Goal: Task Accomplishment & Management: Manage account settings

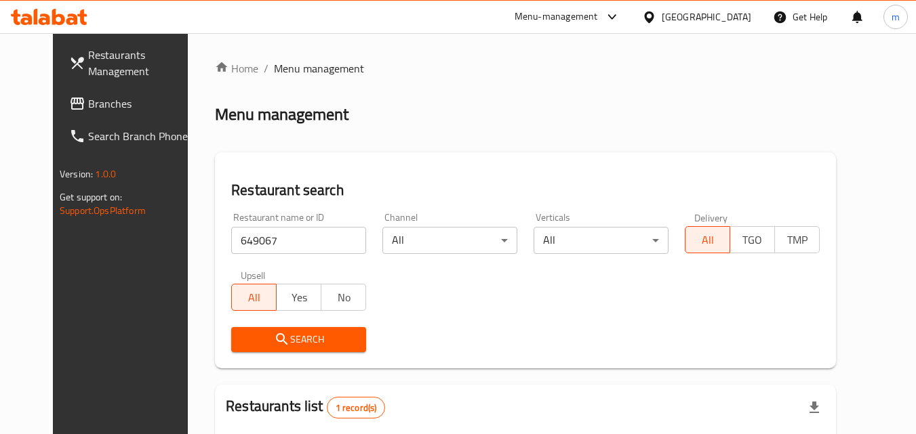
scroll to position [159, 0]
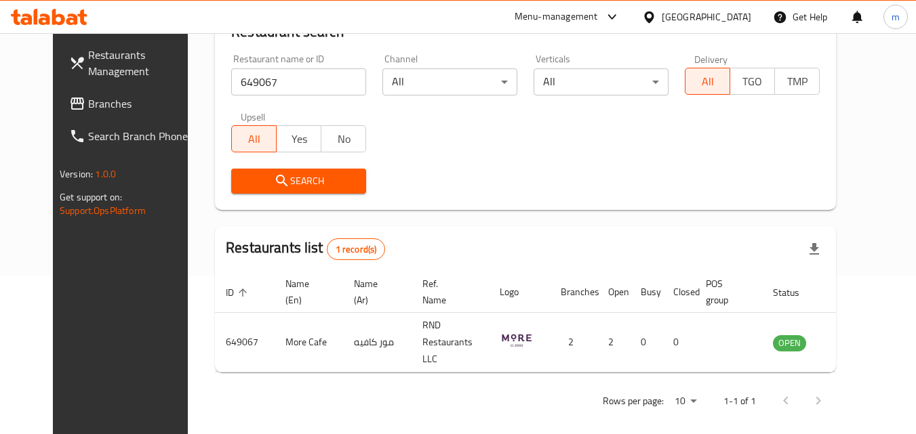
click at [724, 18] on div "[GEOGRAPHIC_DATA]" at bounding box center [705, 16] width 89 height 15
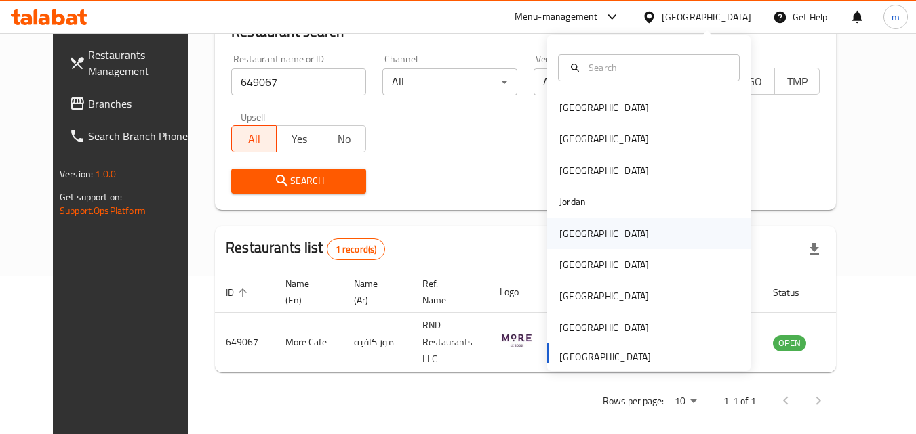
click at [573, 234] on div "[GEOGRAPHIC_DATA]" at bounding box center [603, 233] width 89 height 15
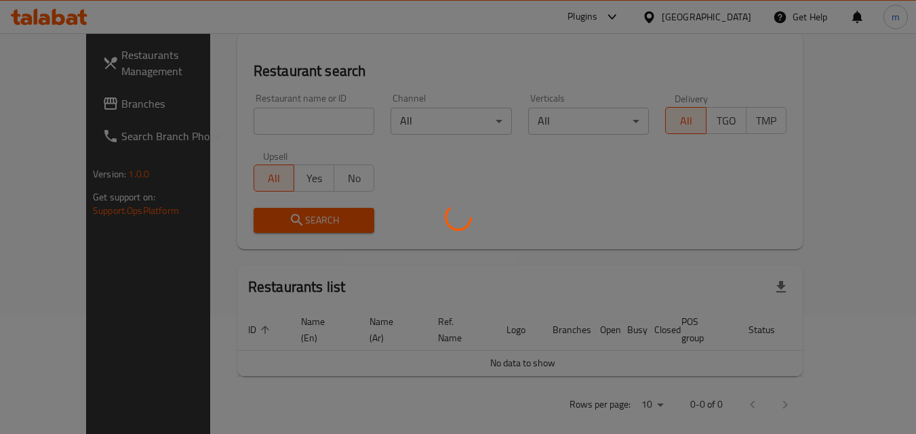
scroll to position [159, 0]
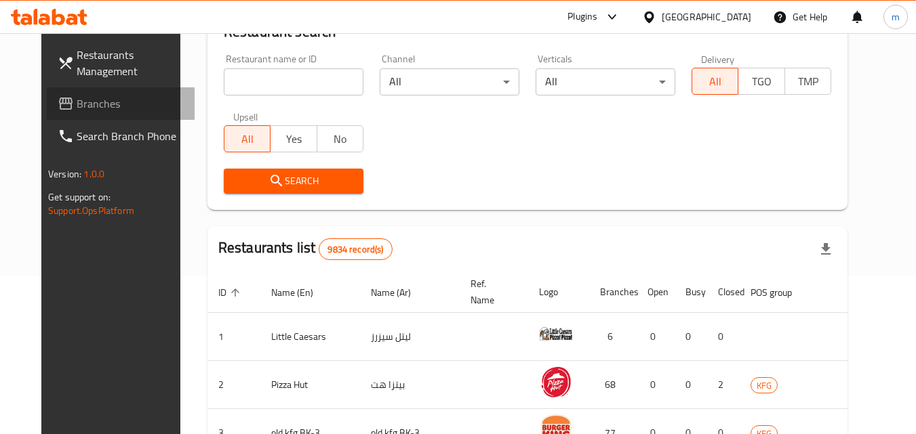
click at [89, 107] on span "Branches" at bounding box center [130, 104] width 107 height 16
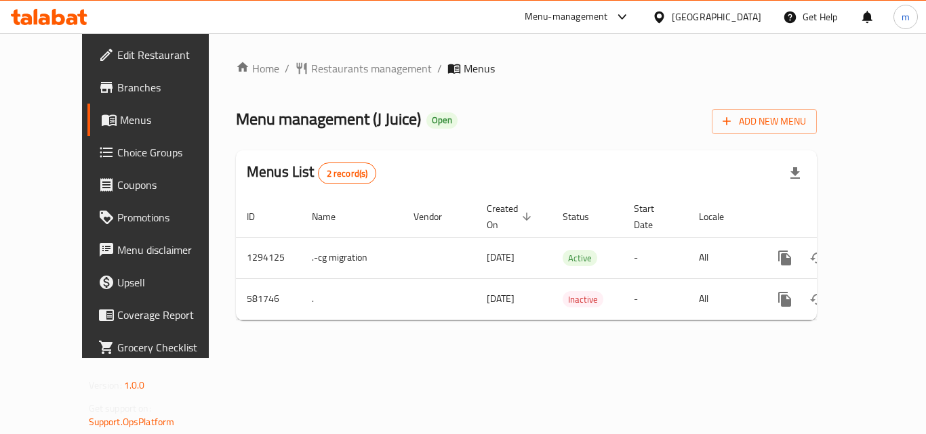
click at [311, 68] on span "Restaurants management" at bounding box center [371, 68] width 121 height 16
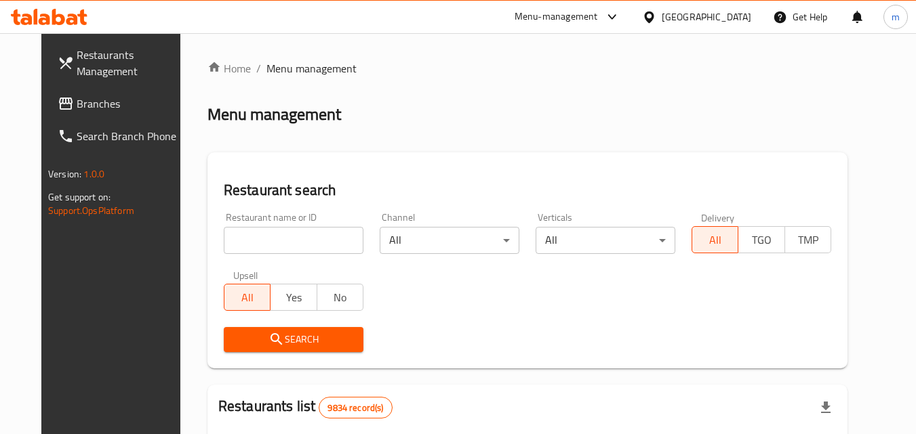
click at [291, 250] on input "search" at bounding box center [294, 240] width 140 height 27
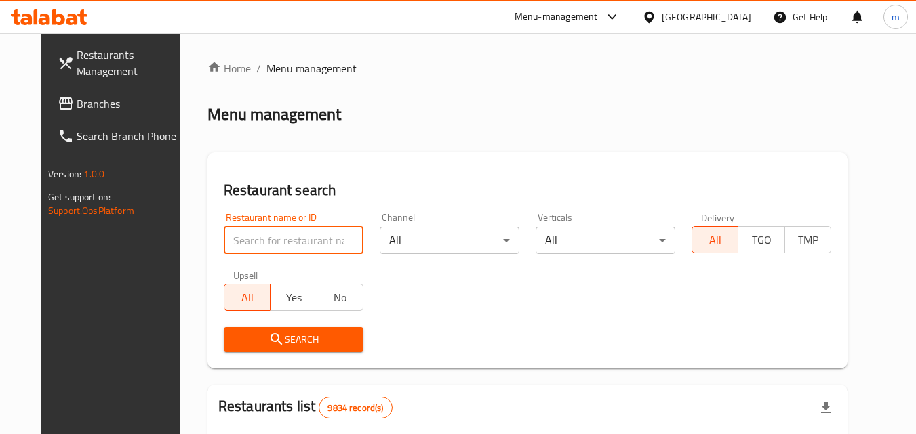
paste input "636874"
type input "636874"
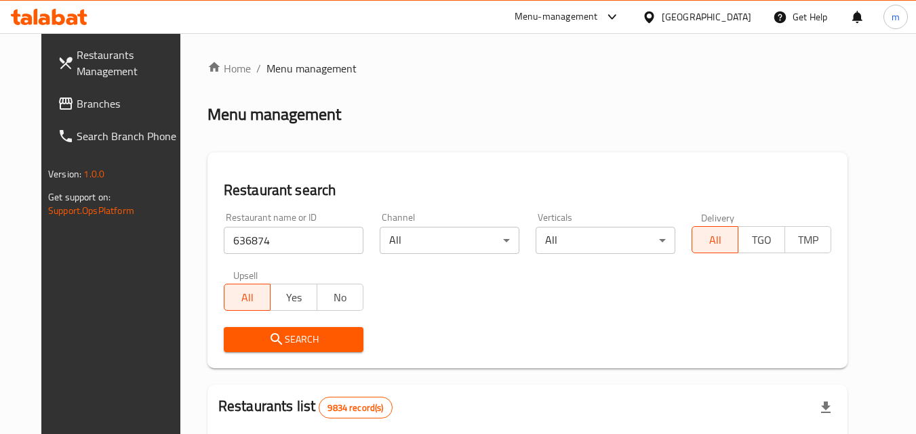
click at [304, 341] on span "Search" at bounding box center [293, 339] width 118 height 17
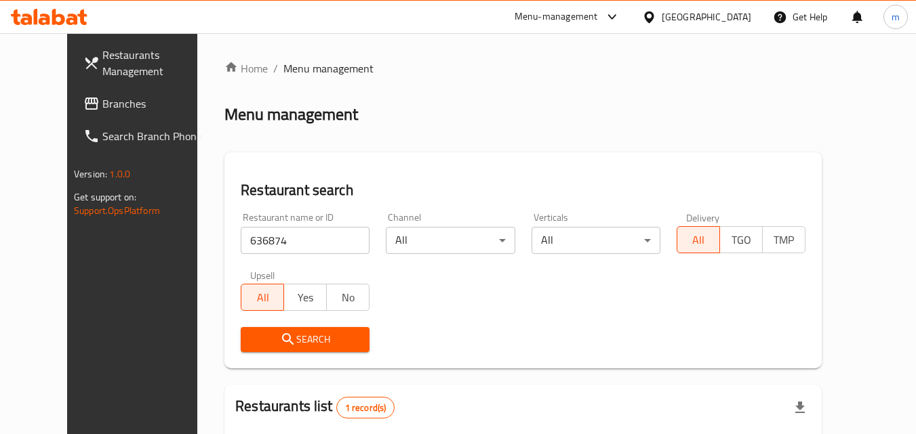
click at [731, 22] on div "Kuwait" at bounding box center [705, 16] width 89 height 15
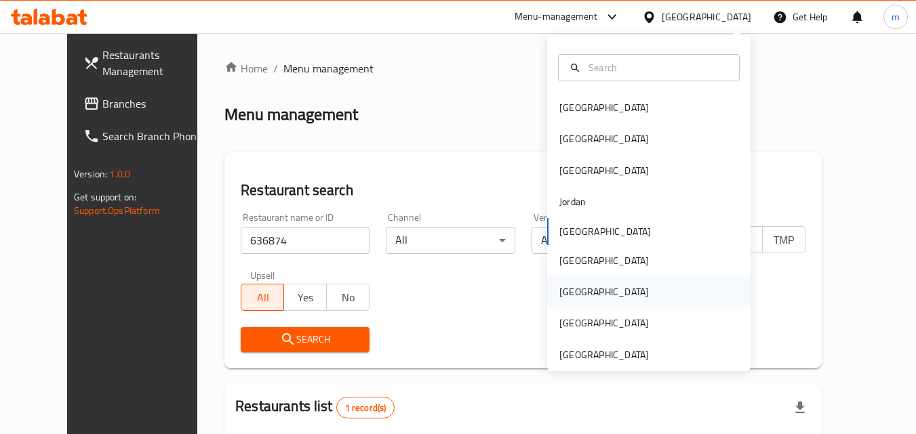
click at [576, 293] on div "Qatar" at bounding box center [603, 292] width 111 height 31
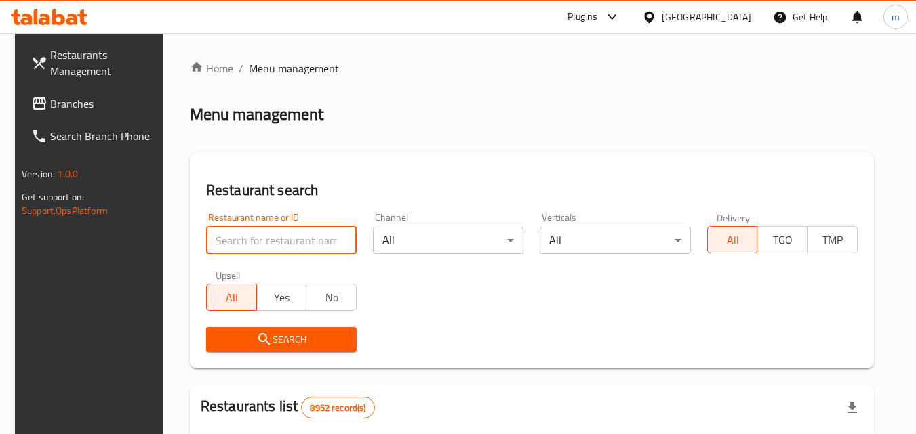
click at [287, 241] on input "search" at bounding box center [281, 240] width 150 height 27
paste input "772867"
type input "772867"
click at [91, 103] on span "Branches" at bounding box center [103, 104] width 107 height 16
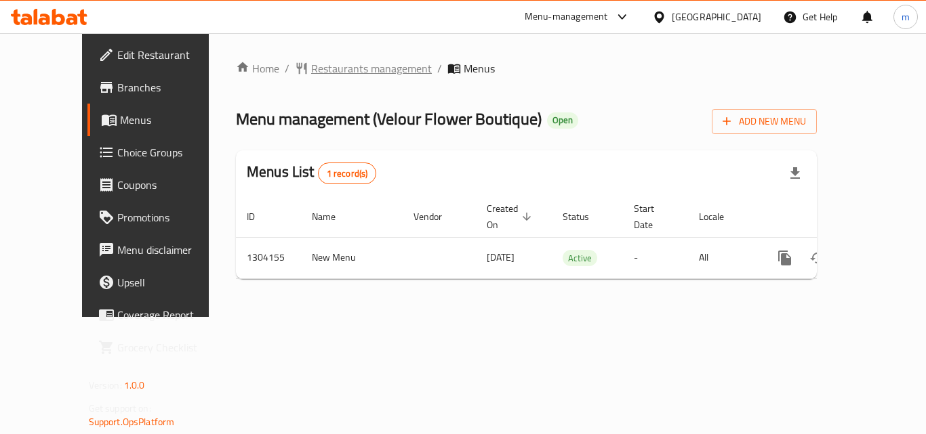
click at [325, 68] on span "Restaurants management" at bounding box center [371, 68] width 121 height 16
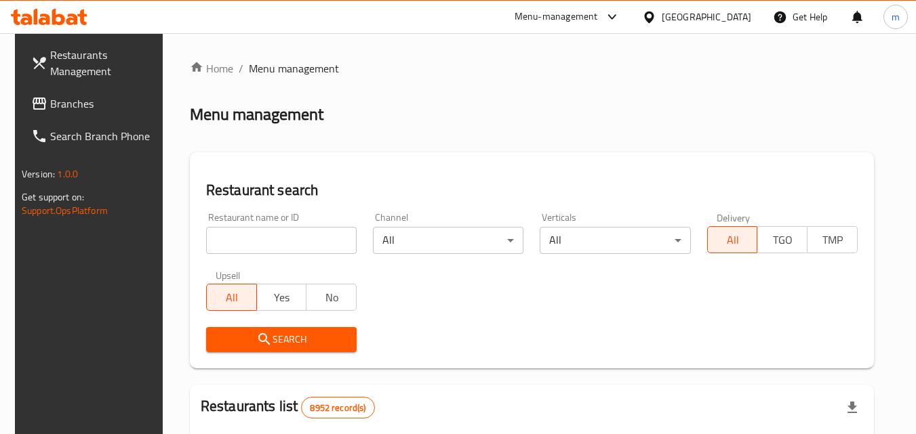
click at [268, 241] on input "search" at bounding box center [281, 240] width 150 height 27
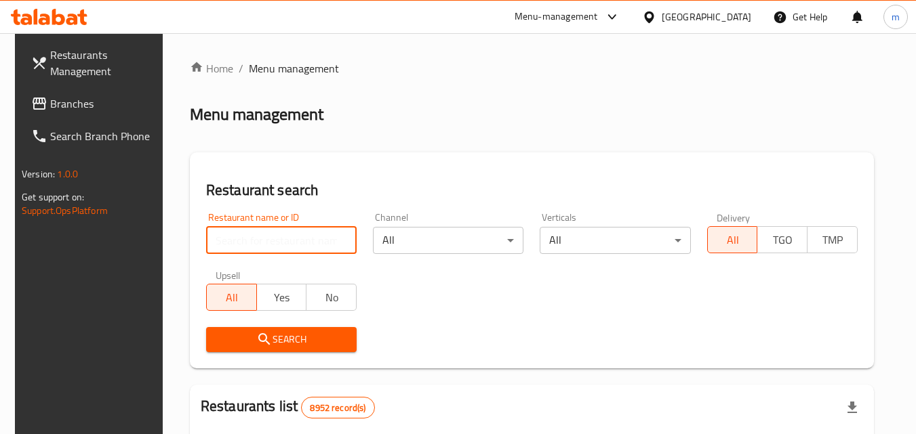
paste input "703085"
type input "703085"
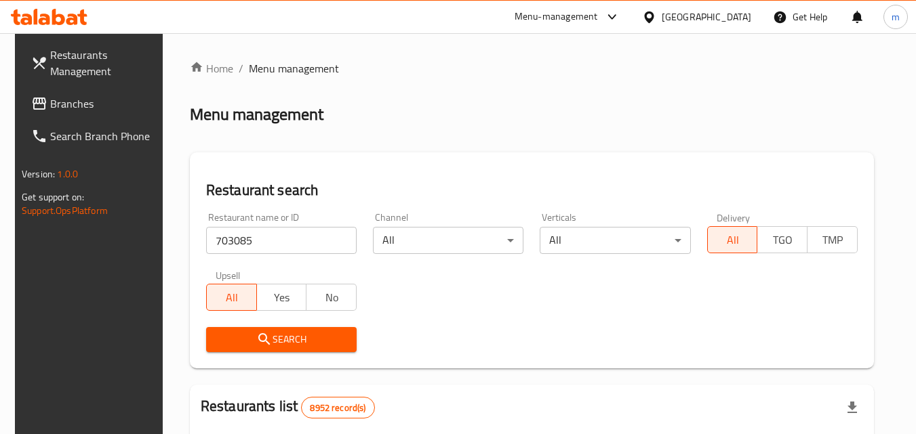
click at [230, 335] on span "Search" at bounding box center [281, 339] width 129 height 17
click at [314, 342] on span "Search" at bounding box center [281, 339] width 129 height 17
click at [735, 14] on div "[GEOGRAPHIC_DATA]" at bounding box center [705, 16] width 89 height 15
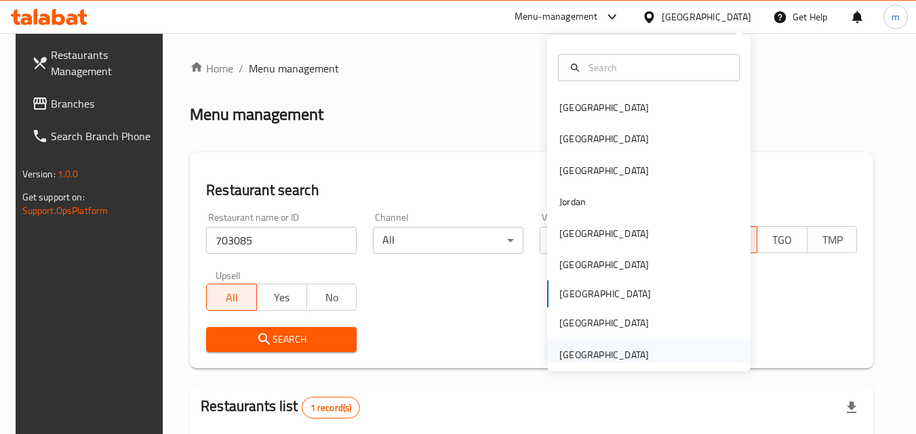
click at [590, 356] on div "[GEOGRAPHIC_DATA]" at bounding box center [603, 355] width 89 height 15
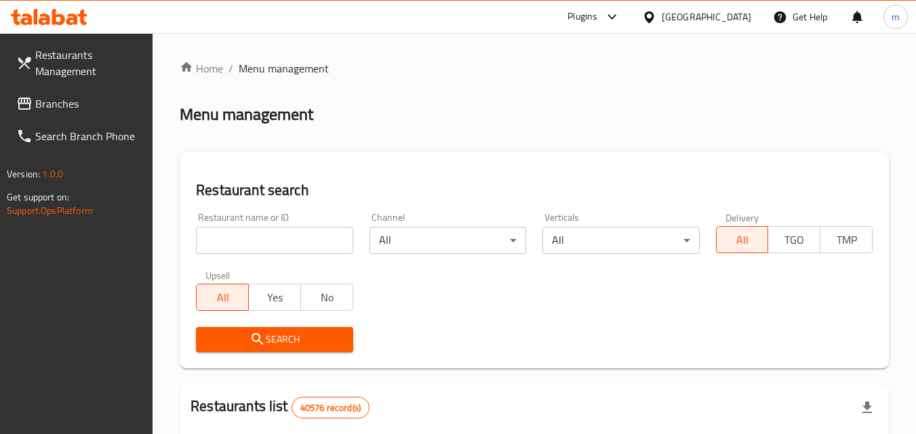
click at [45, 104] on span "Branches" at bounding box center [88, 104] width 107 height 16
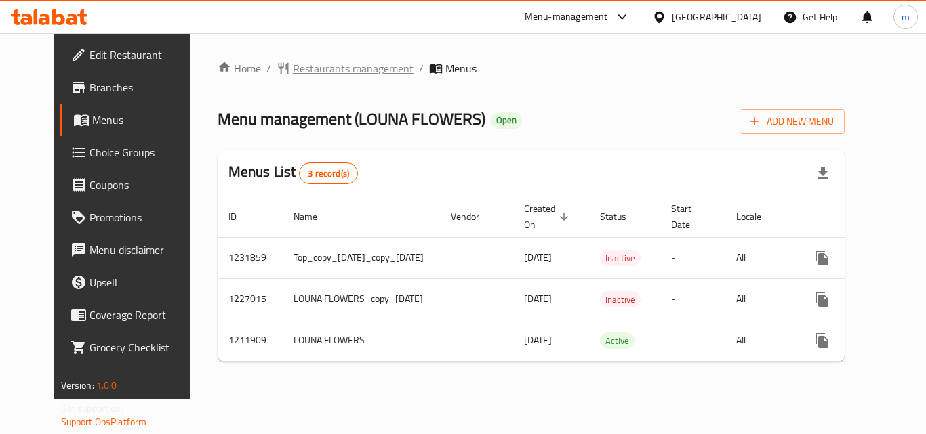
click at [293, 70] on span "Restaurants management" at bounding box center [353, 68] width 121 height 16
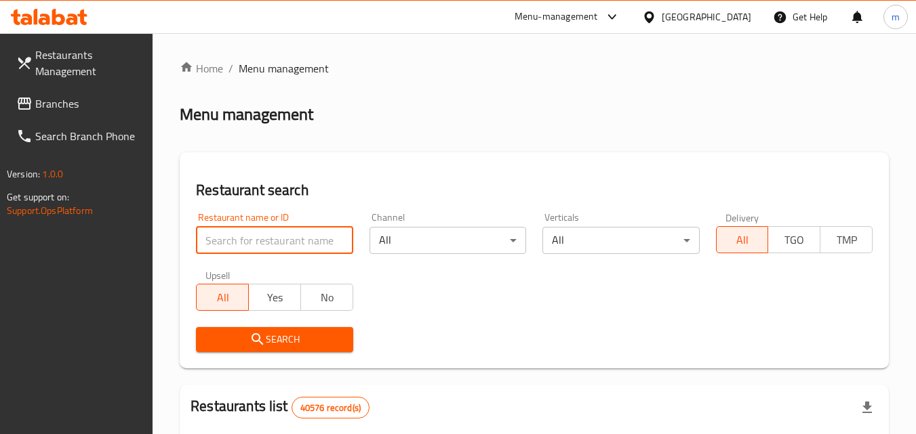
click at [273, 245] on input "search" at bounding box center [274, 240] width 157 height 27
paste input "671483"
type input "671483"
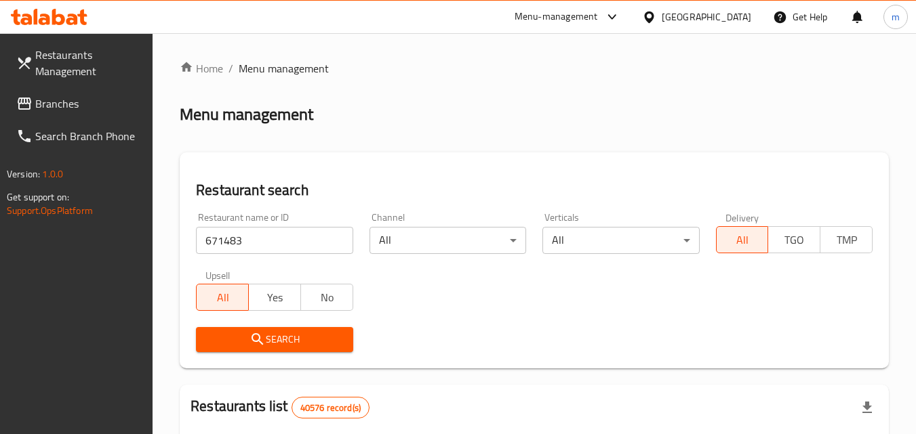
click at [269, 333] on span "Search" at bounding box center [274, 339] width 135 height 17
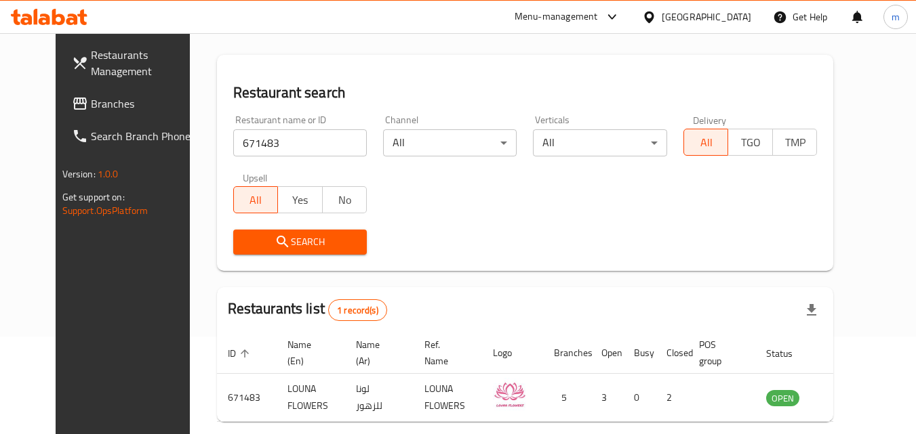
scroll to position [159, 0]
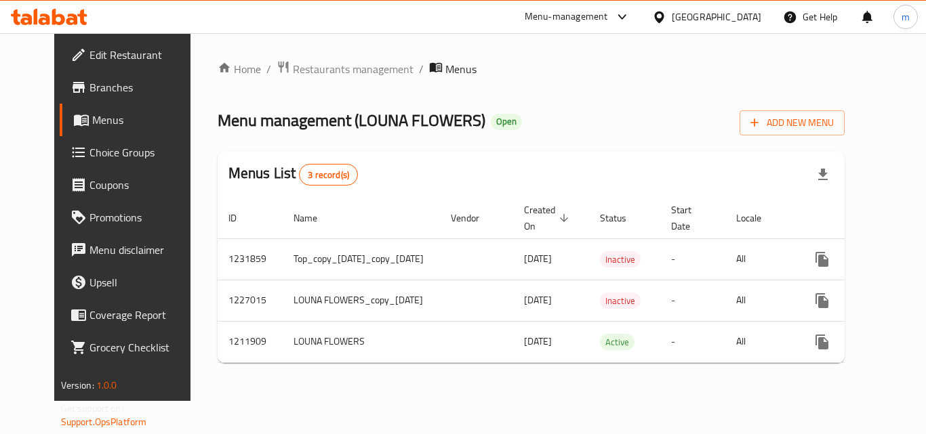
click at [92, 116] on span "Menus" at bounding box center [145, 120] width 106 height 16
click at [701, 18] on div "[GEOGRAPHIC_DATA]" at bounding box center [716, 16] width 89 height 15
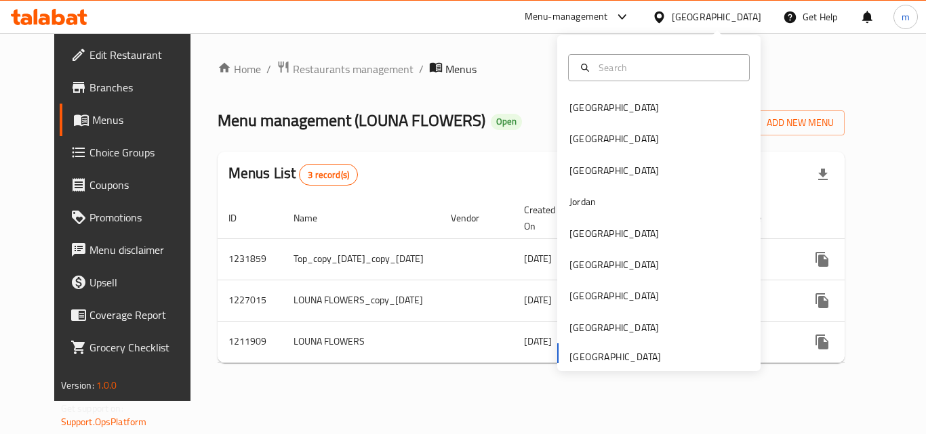
click at [616, 361] on div "Bahrain Egypt Iraq Jordan Kuwait Oman Qatar Saudi Arabia United Arab Emirates" at bounding box center [658, 231] width 203 height 279
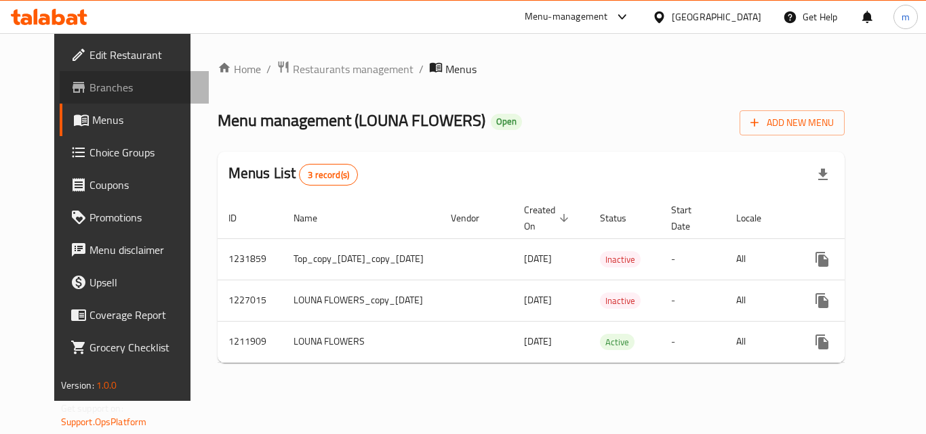
click at [100, 87] on span "Branches" at bounding box center [143, 87] width 108 height 16
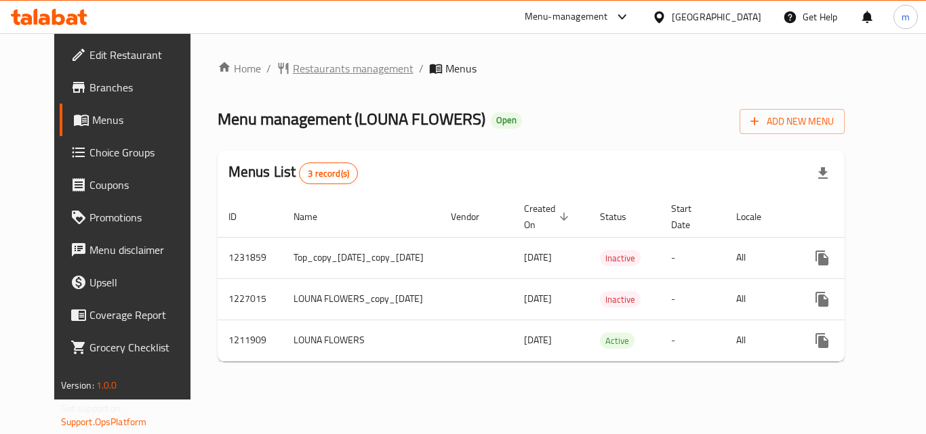
click at [314, 73] on span "Restaurants management" at bounding box center [353, 68] width 121 height 16
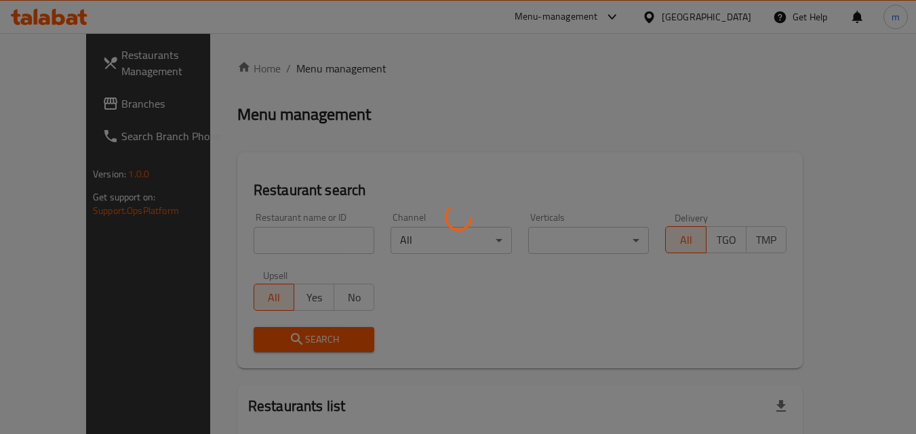
click at [277, 233] on div at bounding box center [458, 217] width 916 height 434
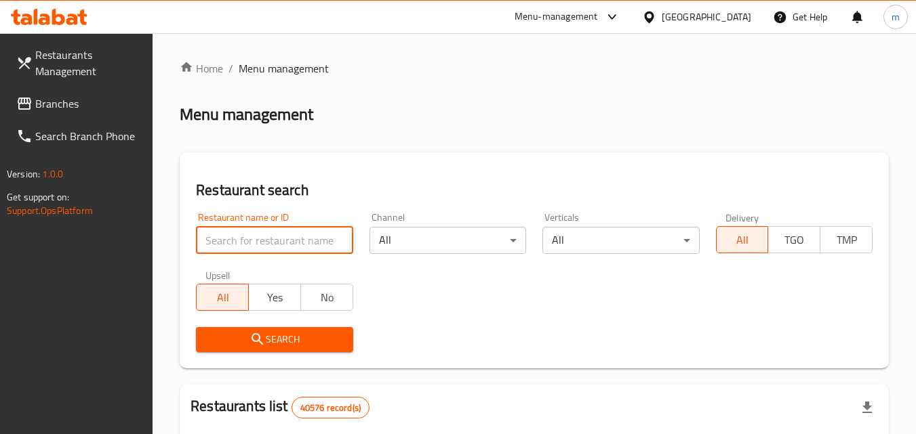
click at [273, 238] on input "search" at bounding box center [274, 240] width 157 height 27
paste input "671483"
type input "671483"
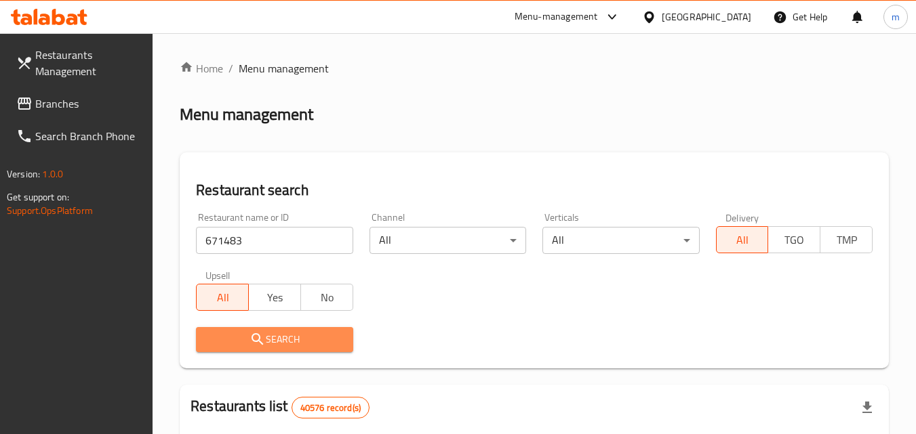
click at [262, 333] on icon "submit" at bounding box center [257, 339] width 16 height 16
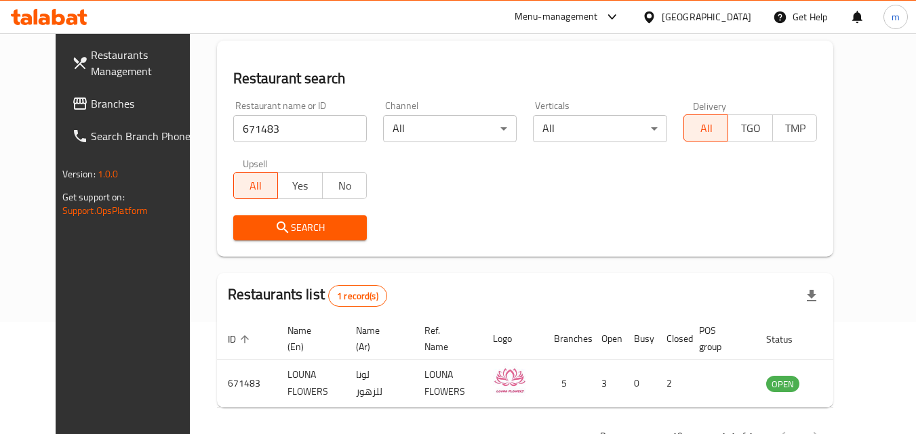
scroll to position [91, 0]
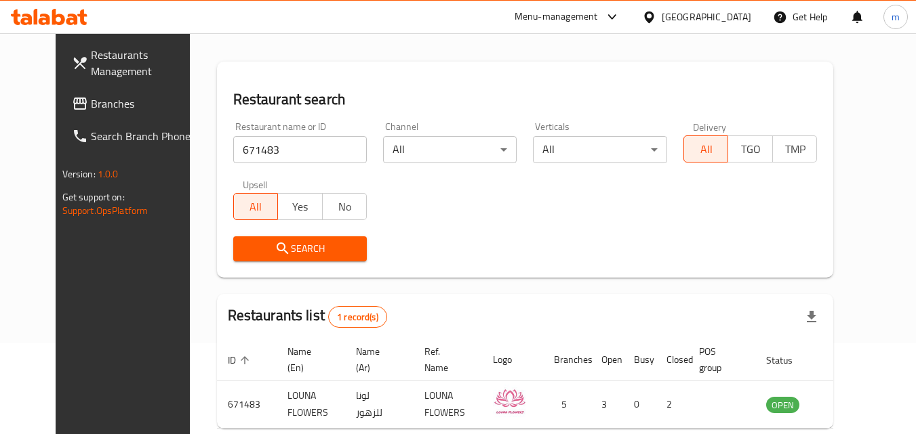
click at [674, 28] on div "[GEOGRAPHIC_DATA]" at bounding box center [696, 17] width 131 height 33
click at [666, 15] on div "[GEOGRAPHIC_DATA]" at bounding box center [705, 16] width 89 height 15
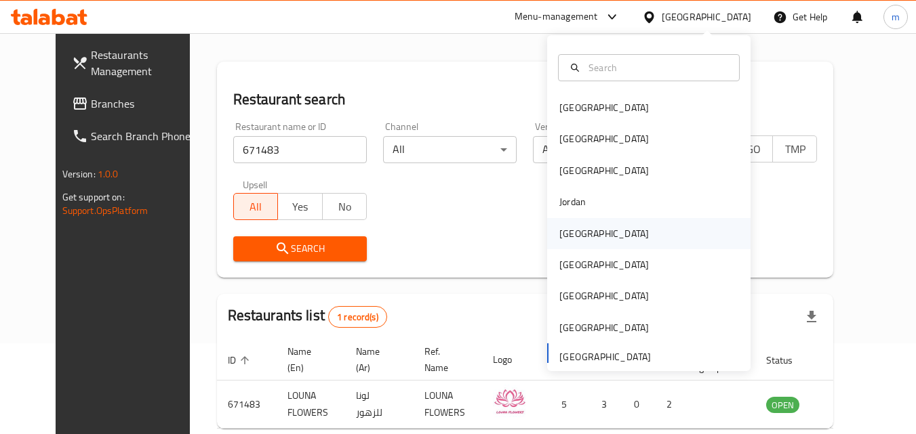
click at [579, 230] on div "[GEOGRAPHIC_DATA]" at bounding box center [603, 233] width 111 height 31
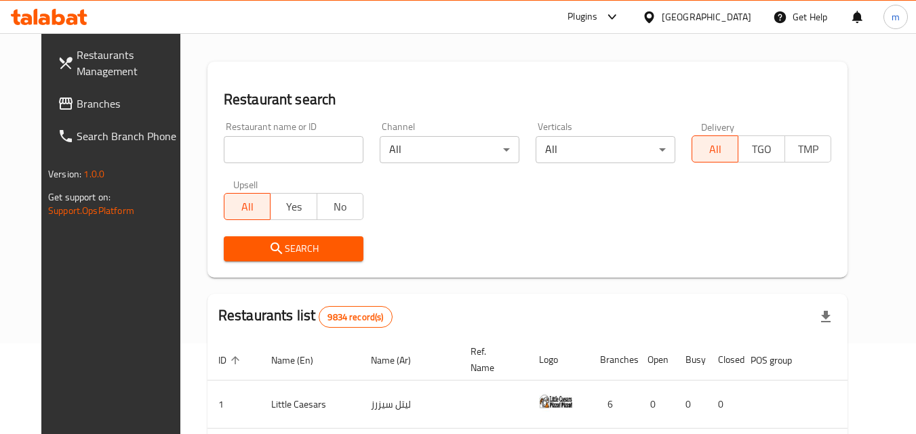
click at [77, 102] on span "Branches" at bounding box center [130, 104] width 107 height 16
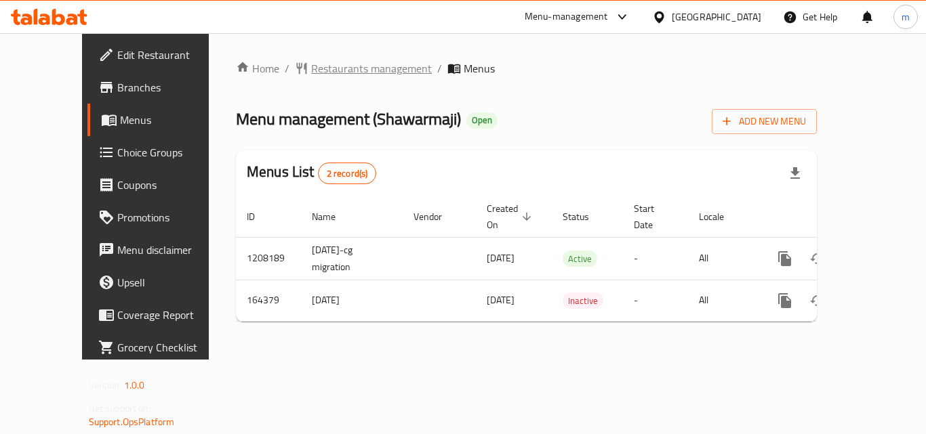
click at [330, 70] on span "Restaurants management" at bounding box center [371, 68] width 121 height 16
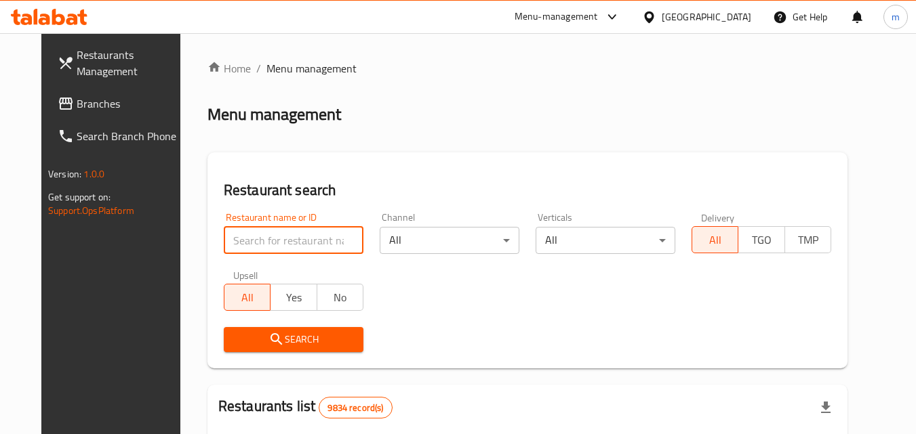
click at [290, 234] on input "search" at bounding box center [294, 240] width 140 height 27
paste input "616091"
type input "616091"
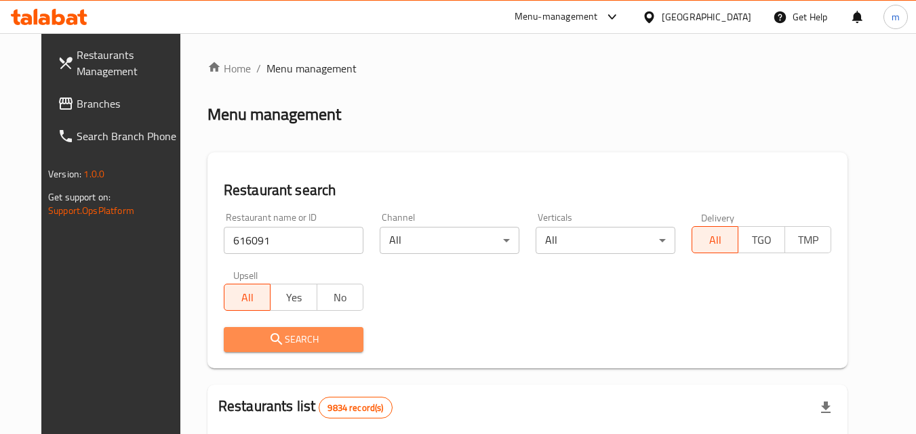
click at [285, 339] on span "Search" at bounding box center [293, 339] width 118 height 17
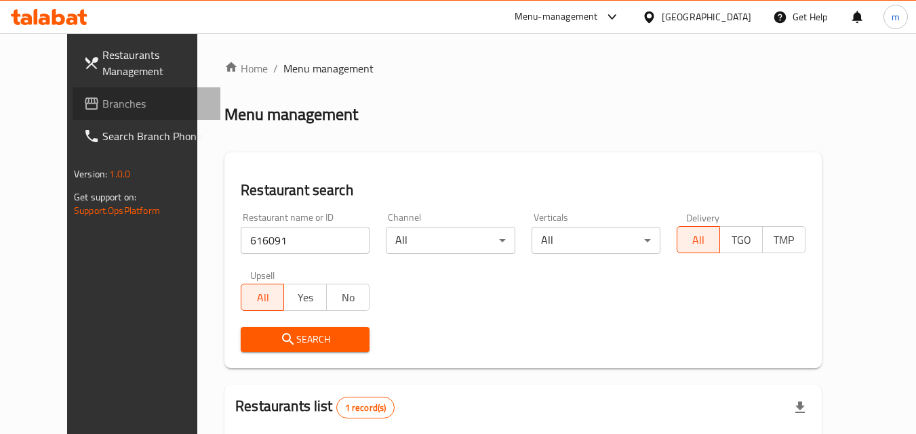
click at [102, 103] on span "Branches" at bounding box center [155, 104] width 107 height 16
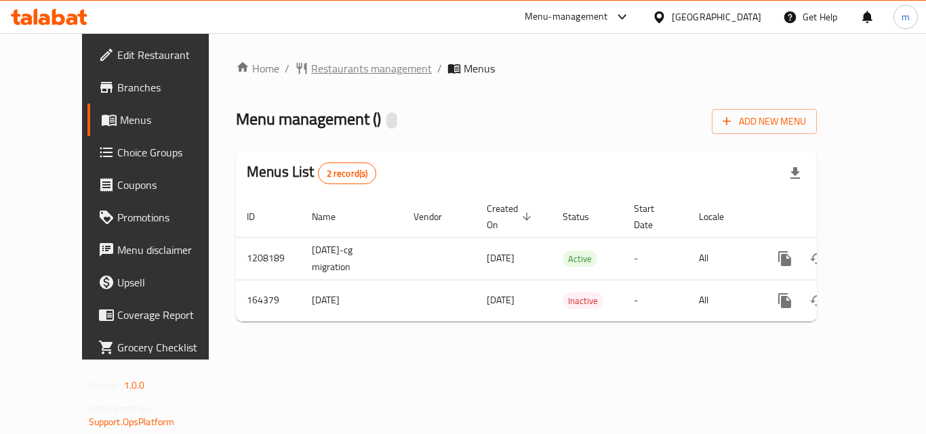
click at [354, 67] on span "Restaurants management" at bounding box center [371, 68] width 121 height 16
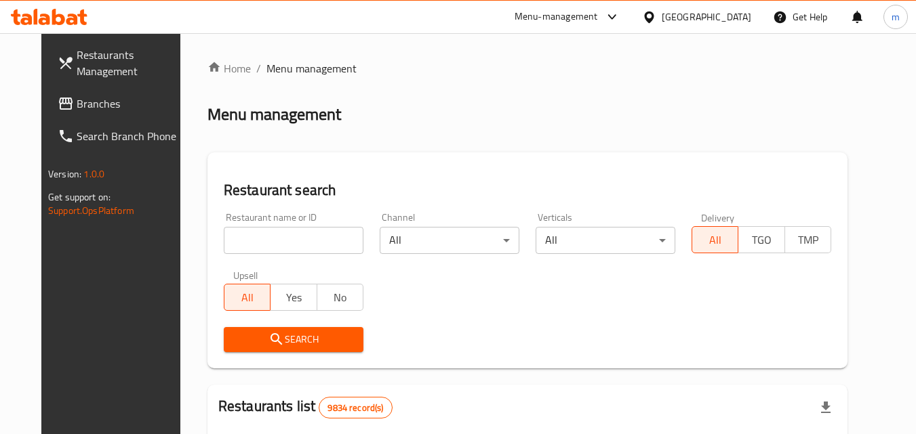
click at [274, 243] on input "search" at bounding box center [294, 240] width 140 height 27
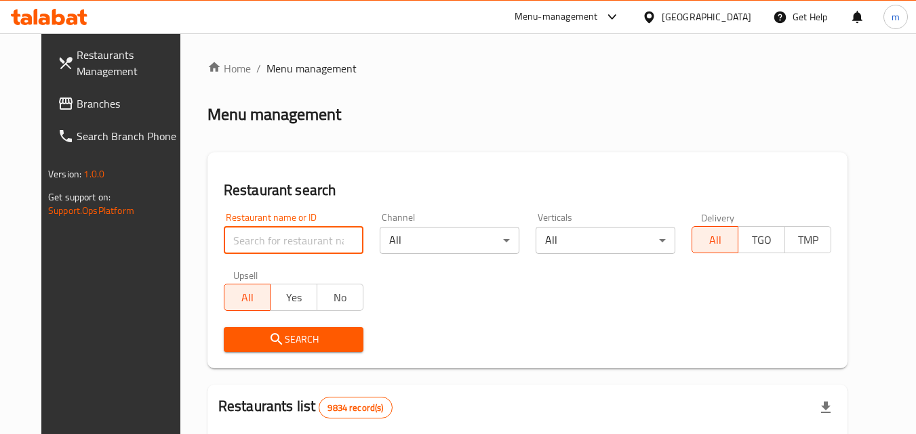
paste input "616091"
type input "616091"
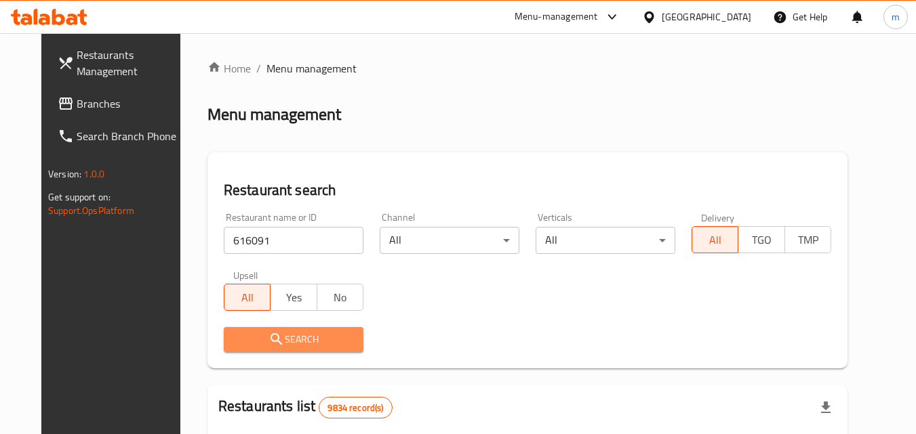
click at [279, 344] on span "Search" at bounding box center [293, 339] width 118 height 17
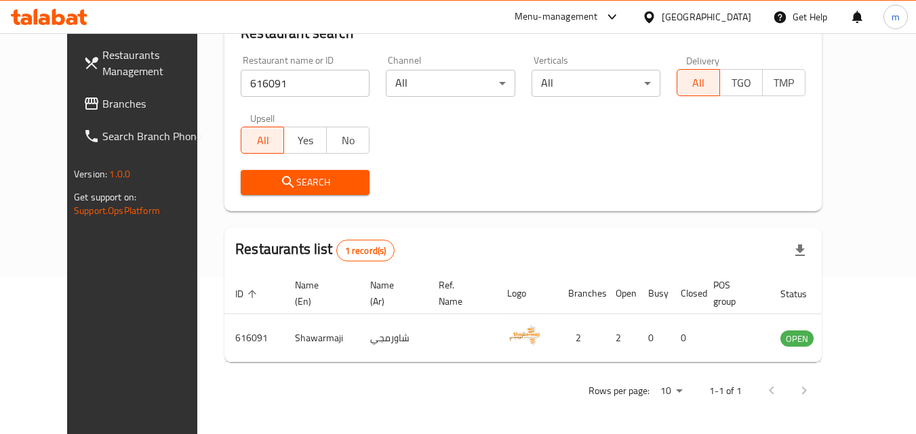
scroll to position [159, 0]
click at [722, 22] on div "[GEOGRAPHIC_DATA]" at bounding box center [705, 16] width 89 height 15
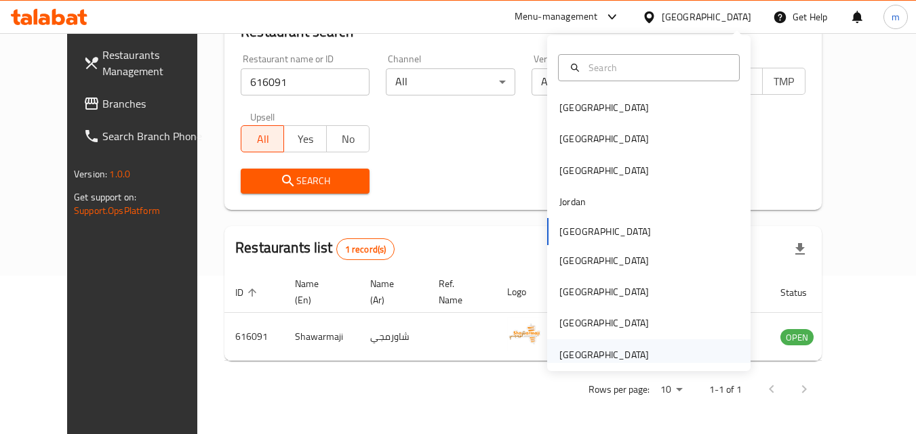
click at [574, 363] on div "[GEOGRAPHIC_DATA]" at bounding box center [603, 355] width 89 height 15
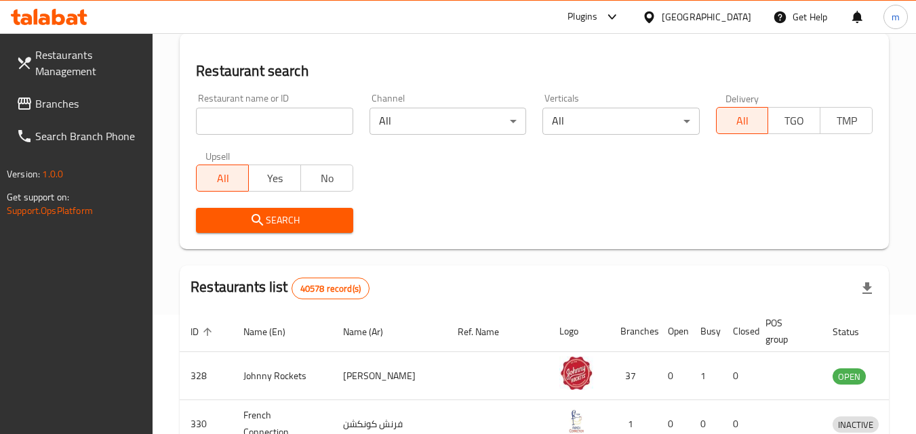
scroll to position [159, 0]
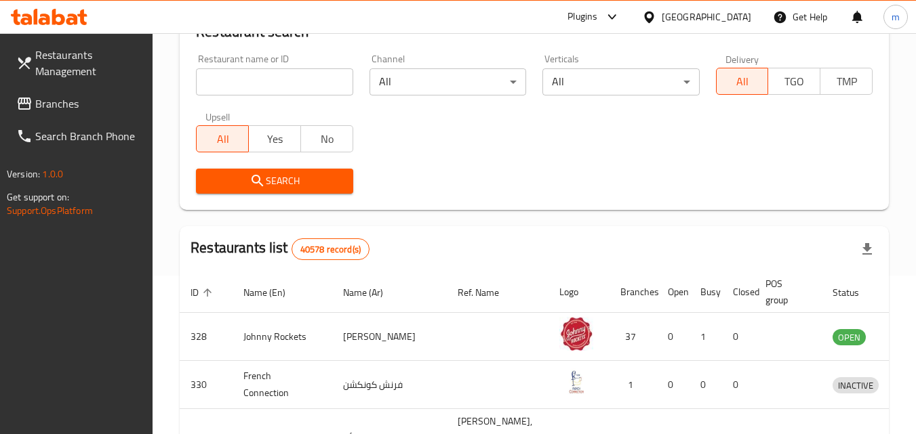
click at [65, 100] on span "Branches" at bounding box center [88, 104] width 107 height 16
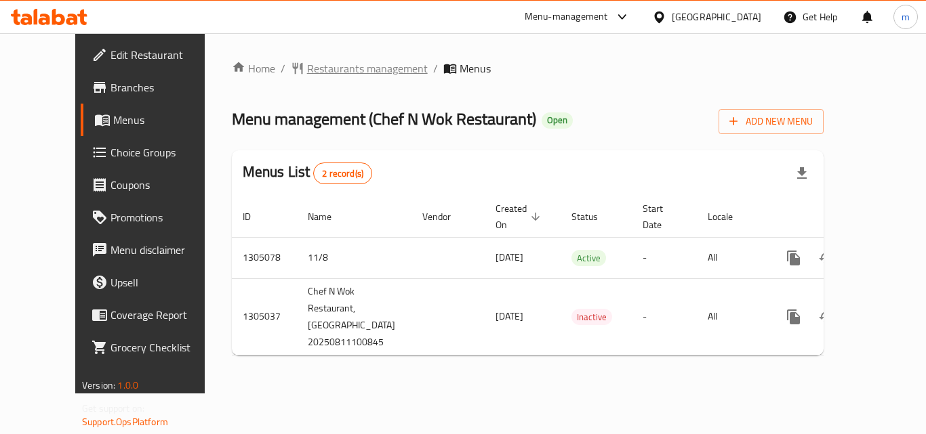
click at [307, 67] on span "Restaurants management" at bounding box center [367, 68] width 121 height 16
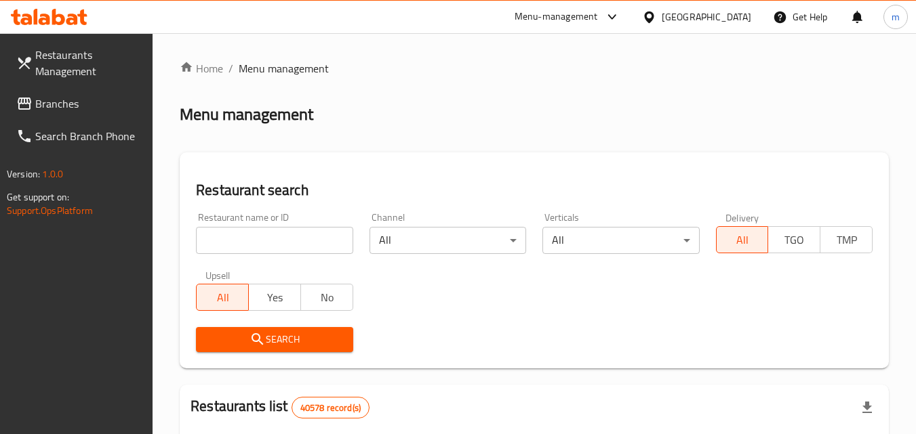
click at [262, 237] on input "search" at bounding box center [274, 240] width 157 height 27
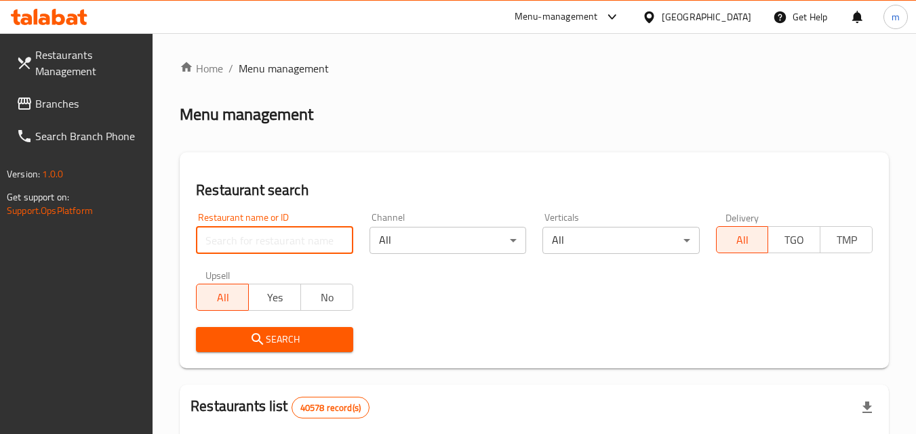
paste input "703534"
type input "703534"
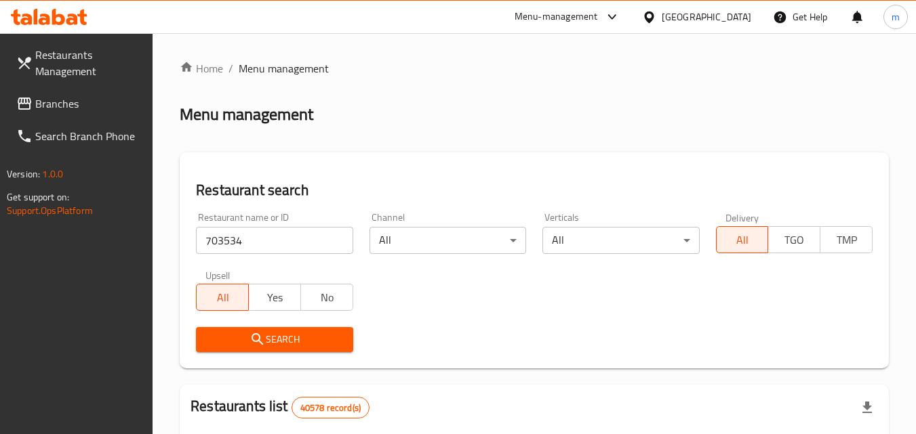
click at [249, 338] on icon "submit" at bounding box center [257, 339] width 16 height 16
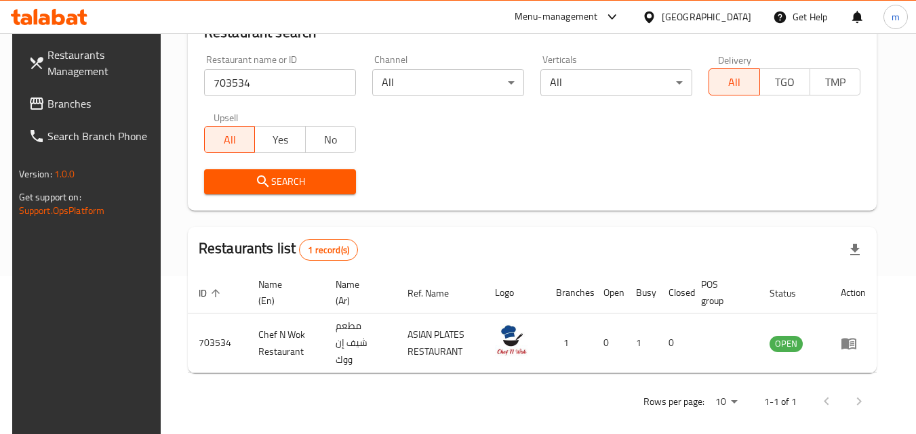
scroll to position [159, 0]
click at [709, 23] on div "[GEOGRAPHIC_DATA]" at bounding box center [705, 16] width 89 height 15
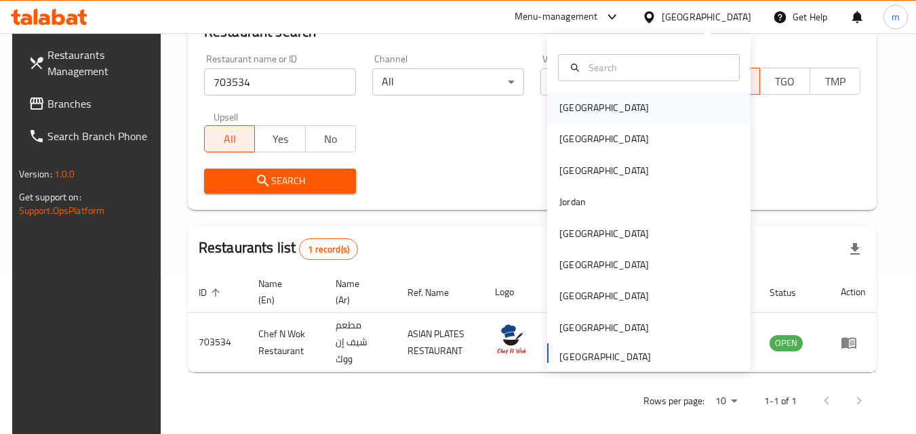
click at [598, 110] on div "[GEOGRAPHIC_DATA]" at bounding box center [648, 107] width 203 height 31
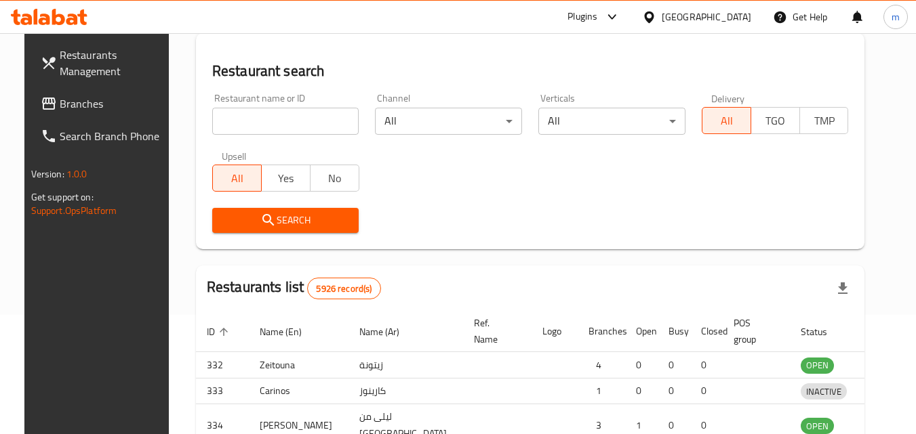
scroll to position [159, 0]
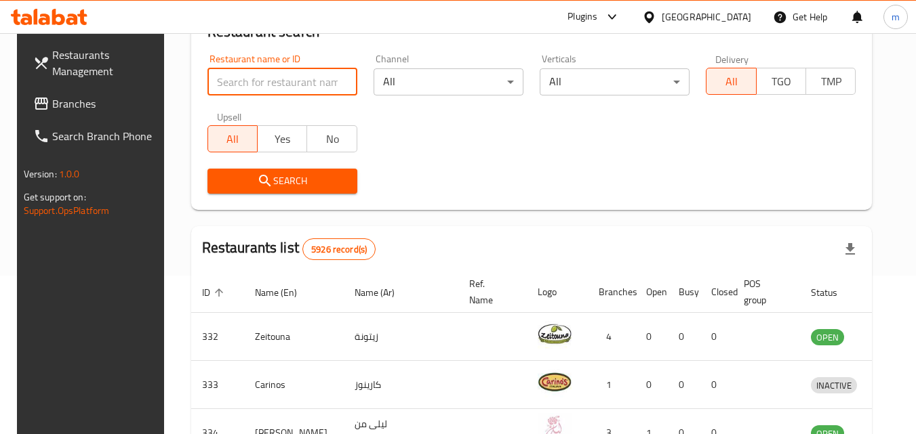
click at [287, 91] on input "search" at bounding box center [282, 81] width 150 height 27
paste input "742553"
type input "742553"
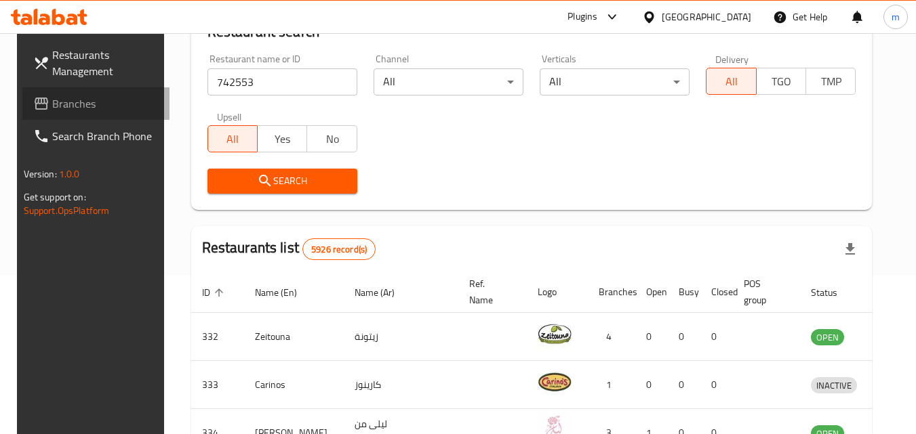
click at [93, 99] on span "Branches" at bounding box center [105, 104] width 107 height 16
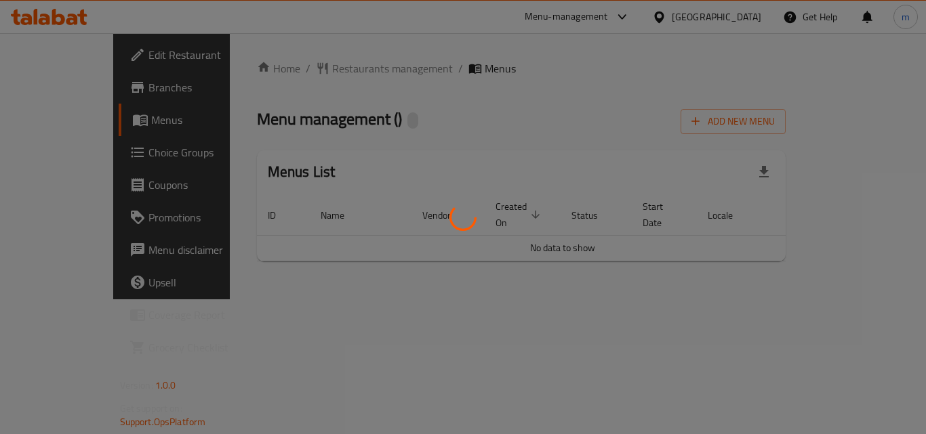
click at [295, 67] on div at bounding box center [463, 217] width 926 height 434
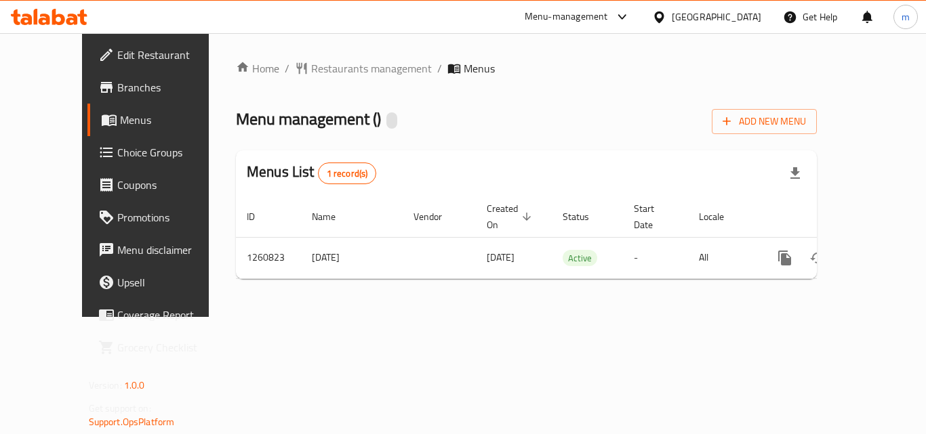
click at [311, 67] on span "Restaurants management" at bounding box center [371, 68] width 121 height 16
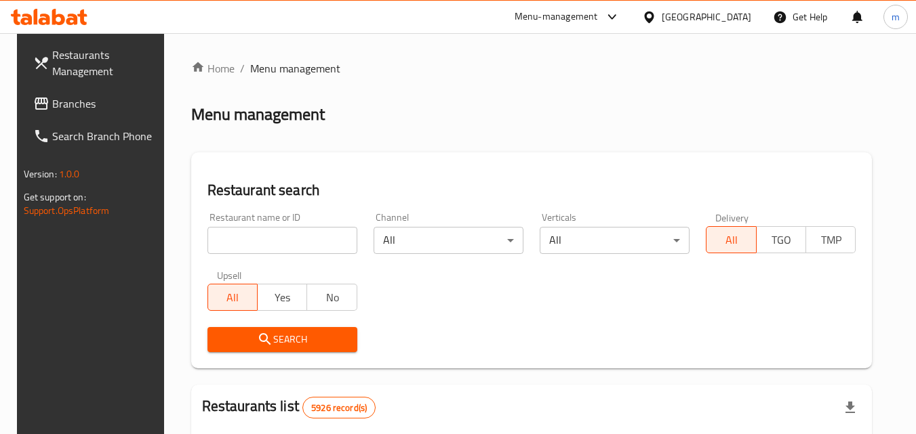
click at [279, 251] on input "search" at bounding box center [282, 240] width 150 height 27
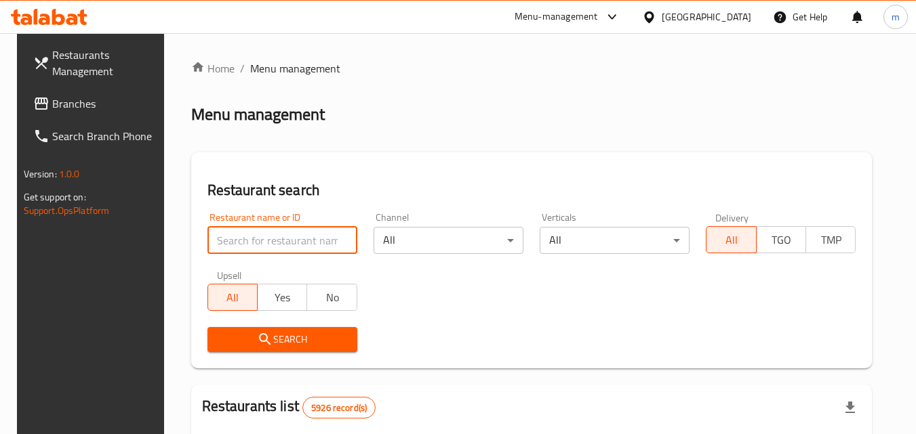
paste input "684813"
type input "684813"
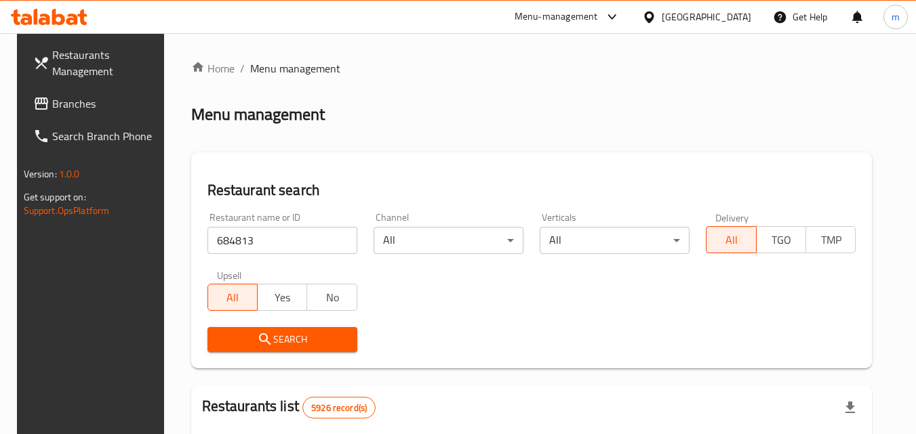
click at [275, 342] on span "Search" at bounding box center [282, 339] width 128 height 17
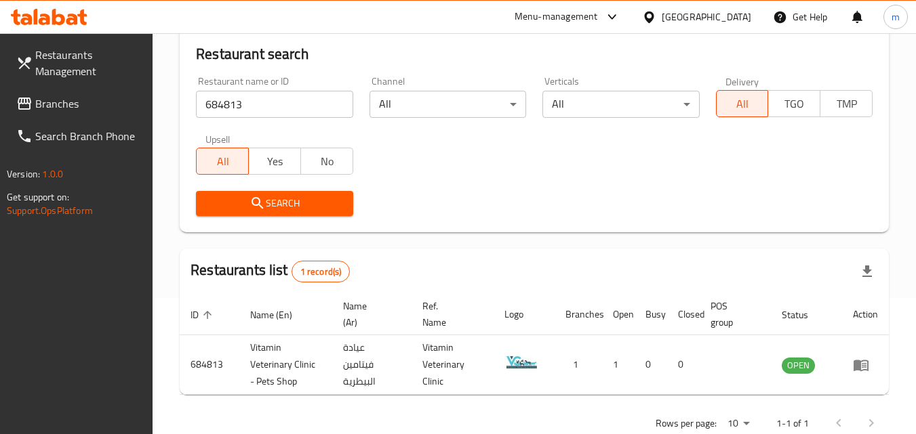
scroll to position [170, 0]
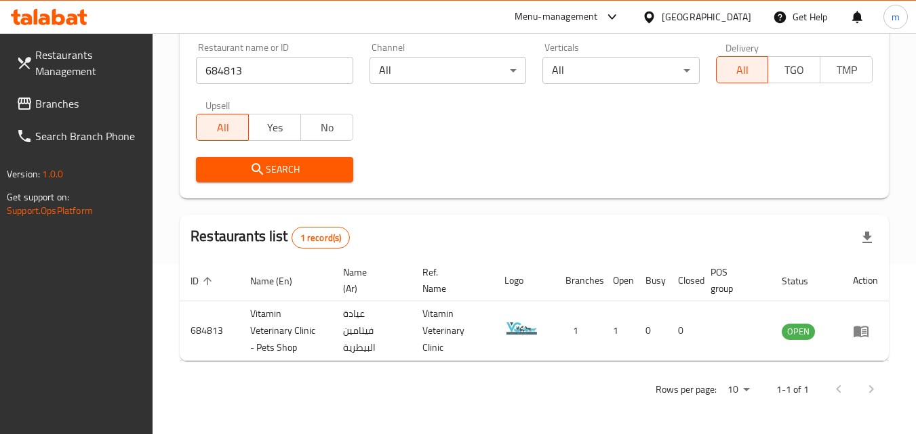
click at [741, 18] on div "Bahrain" at bounding box center [705, 16] width 89 height 15
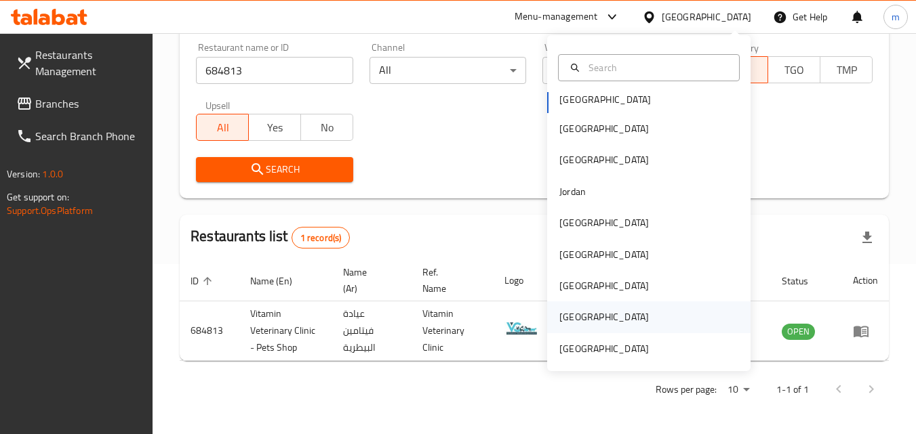
scroll to position [7, 0]
click at [594, 353] on div "[GEOGRAPHIC_DATA]" at bounding box center [603, 347] width 89 height 15
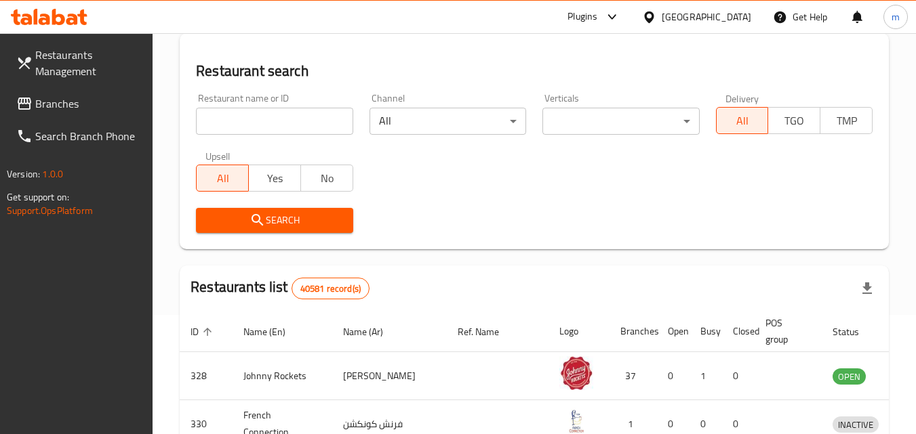
scroll to position [170, 0]
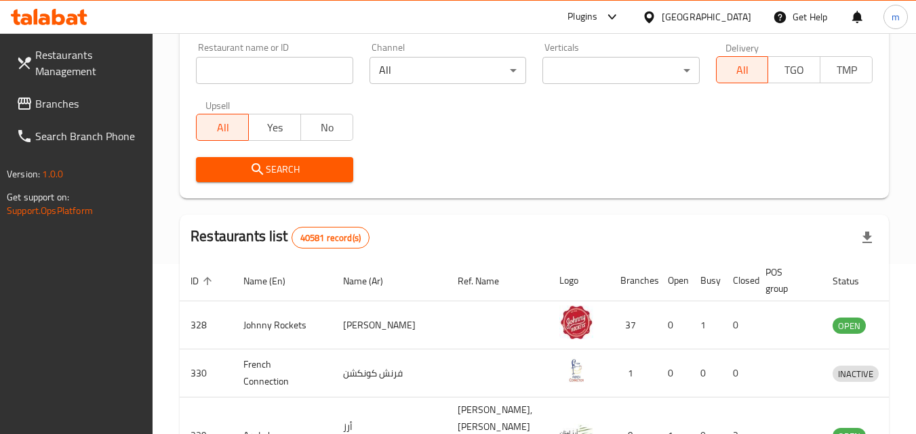
click at [67, 100] on span "Branches" at bounding box center [88, 104] width 107 height 16
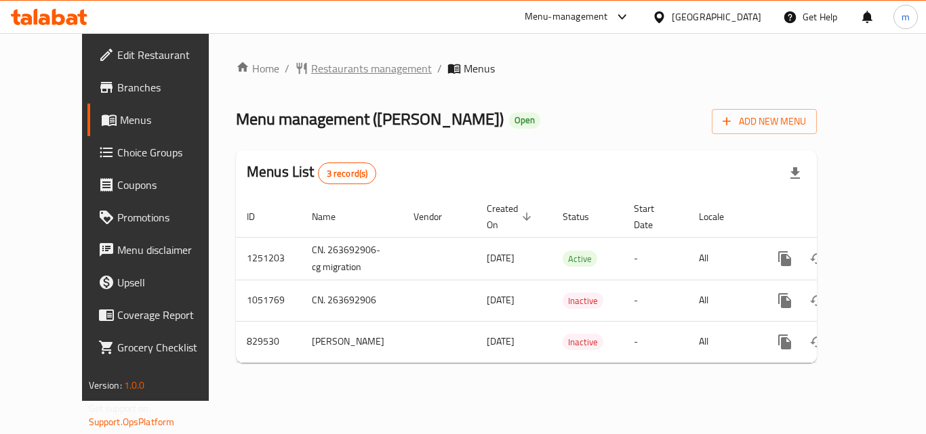
click at [316, 64] on span "Restaurants management" at bounding box center [371, 68] width 121 height 16
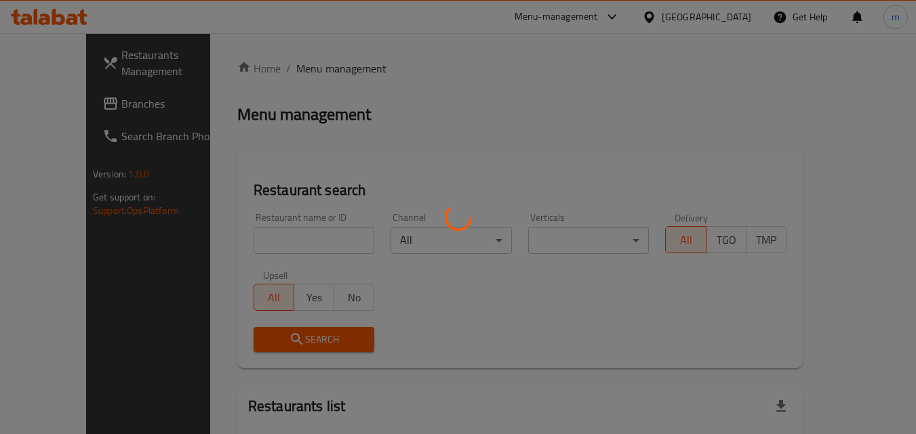
click at [256, 237] on div at bounding box center [458, 217] width 916 height 434
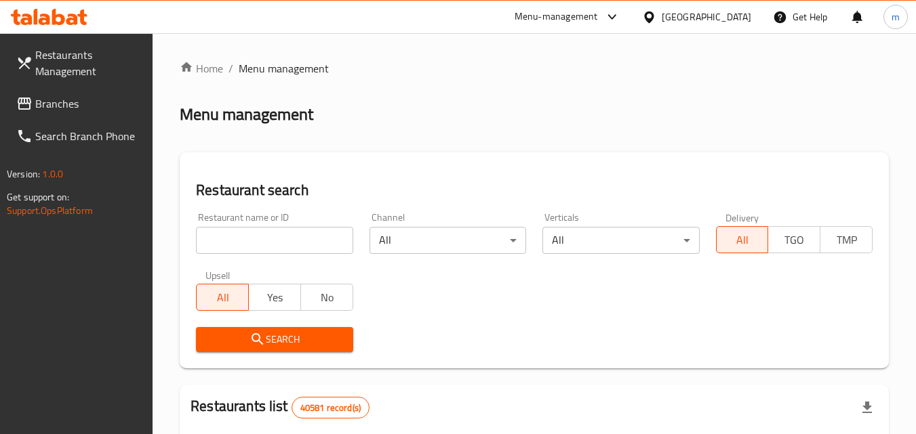
click at [256, 238] on input "search" at bounding box center [274, 240] width 157 height 27
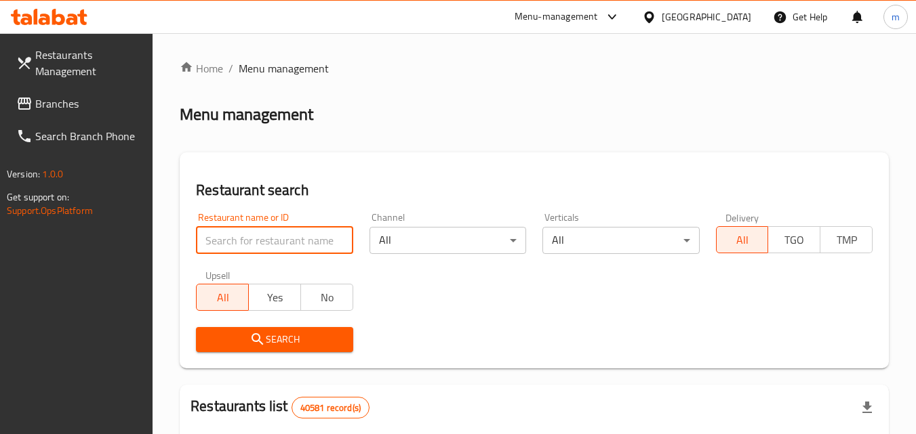
paste input "655585"
type input "655585"
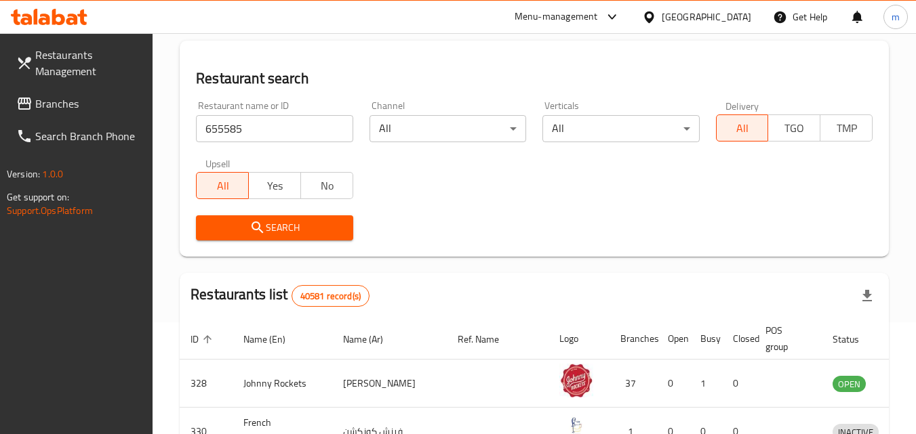
scroll to position [136, 0]
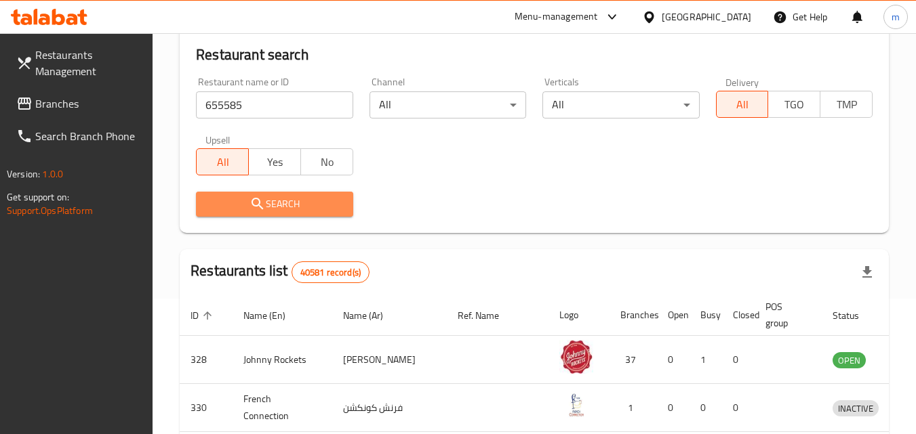
click at [323, 205] on span "Search" at bounding box center [274, 204] width 135 height 17
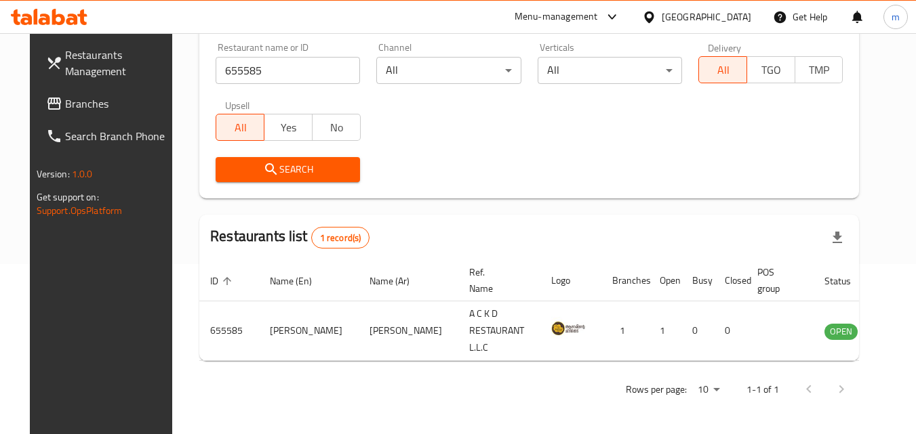
scroll to position [170, 0]
